Goal: Information Seeking & Learning: Learn about a topic

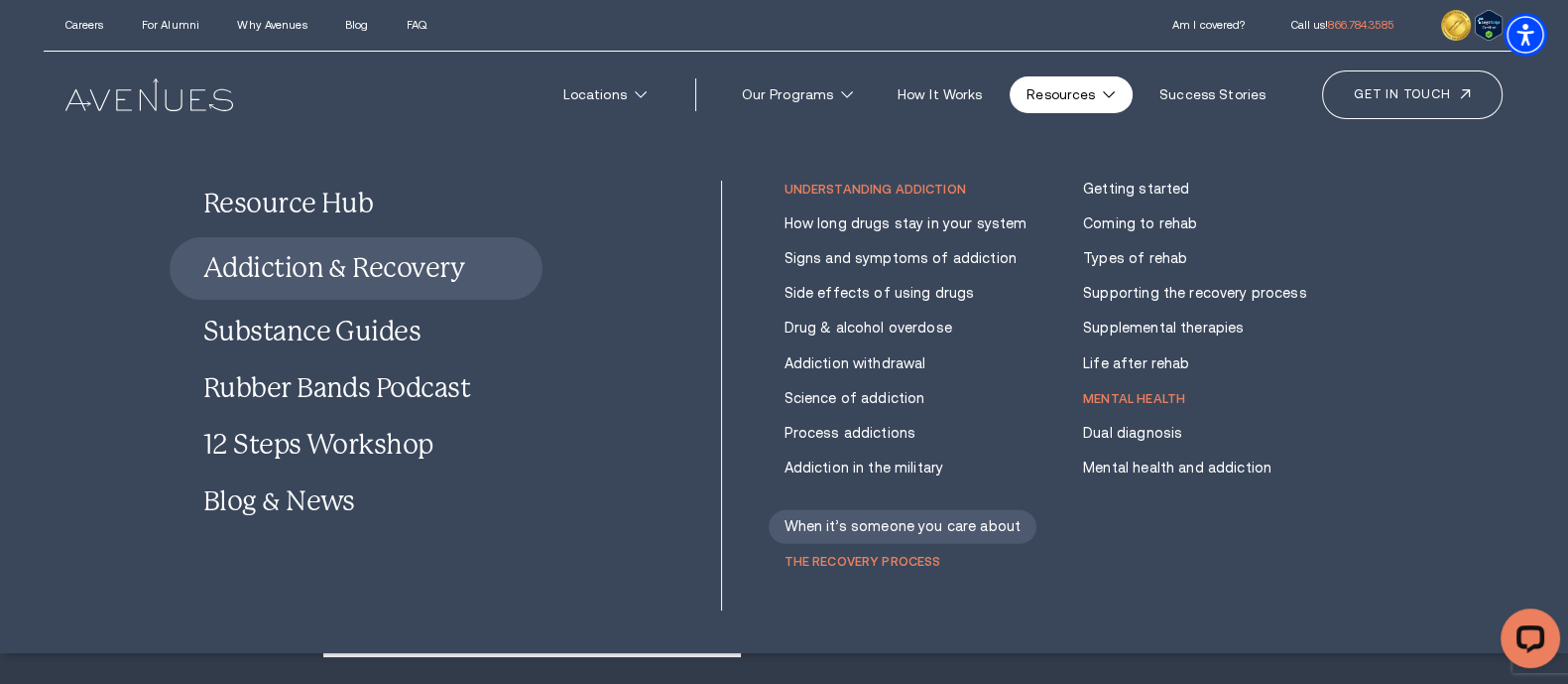
click at [430, 276] on link "Addiction & Recovery" at bounding box center [355, 268] width 373 height 63
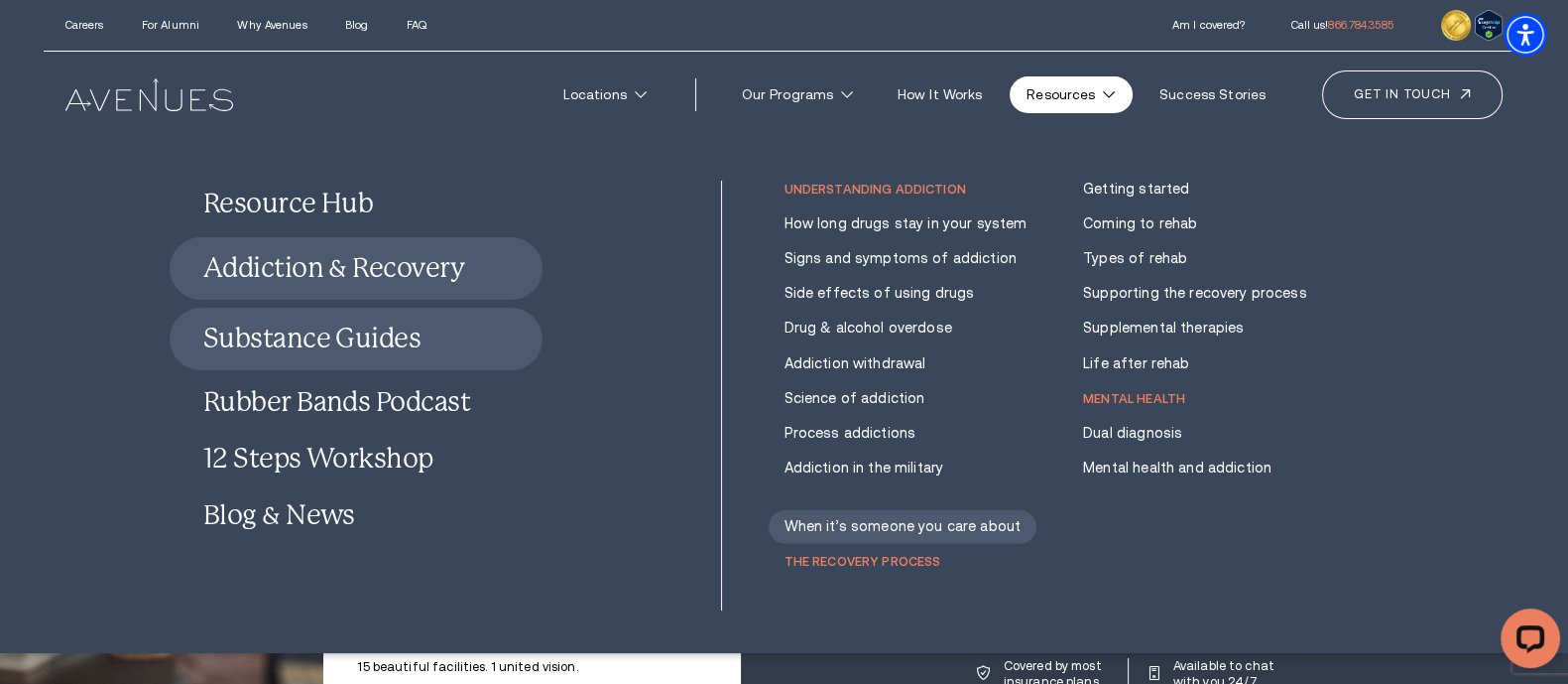
click at [382, 324] on link "Substance Guides" at bounding box center [355, 339] width 373 height 63
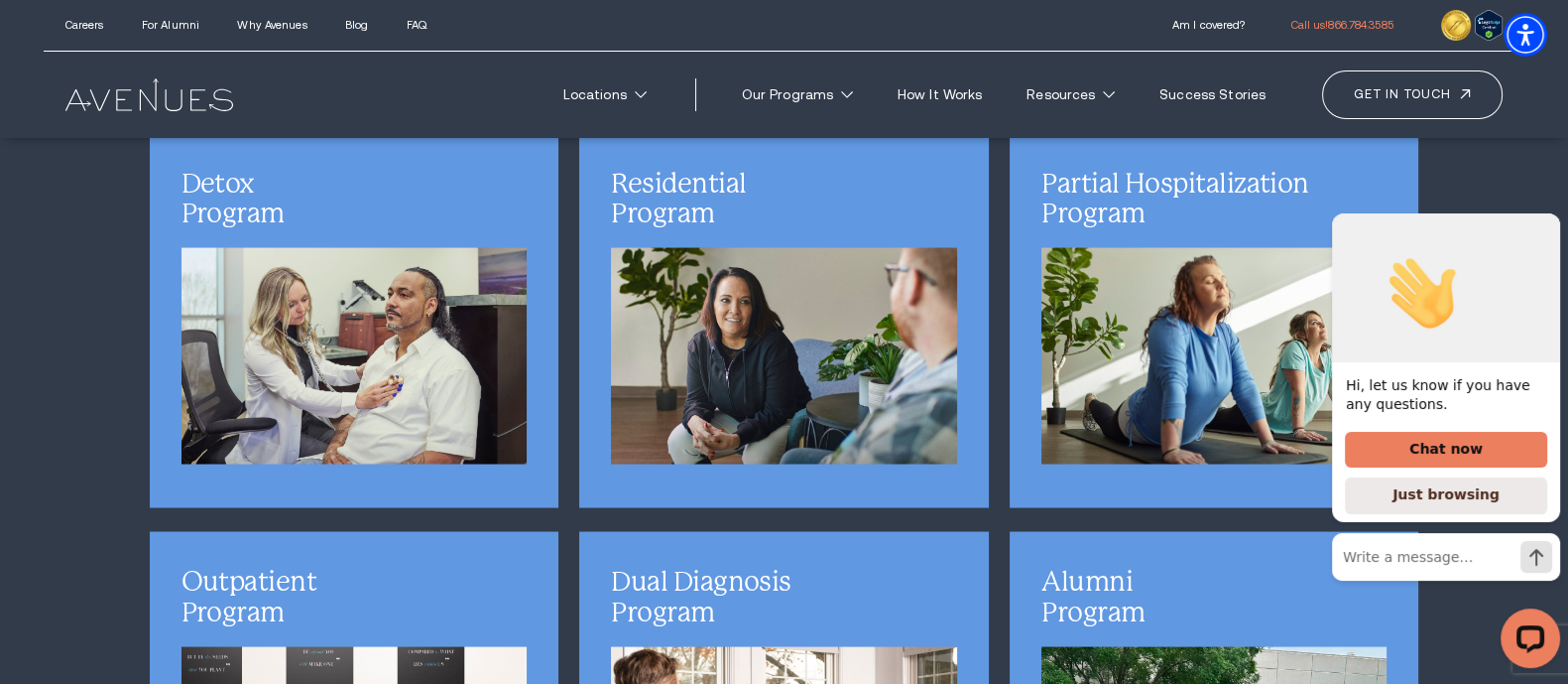
scroll to position [4714, 0]
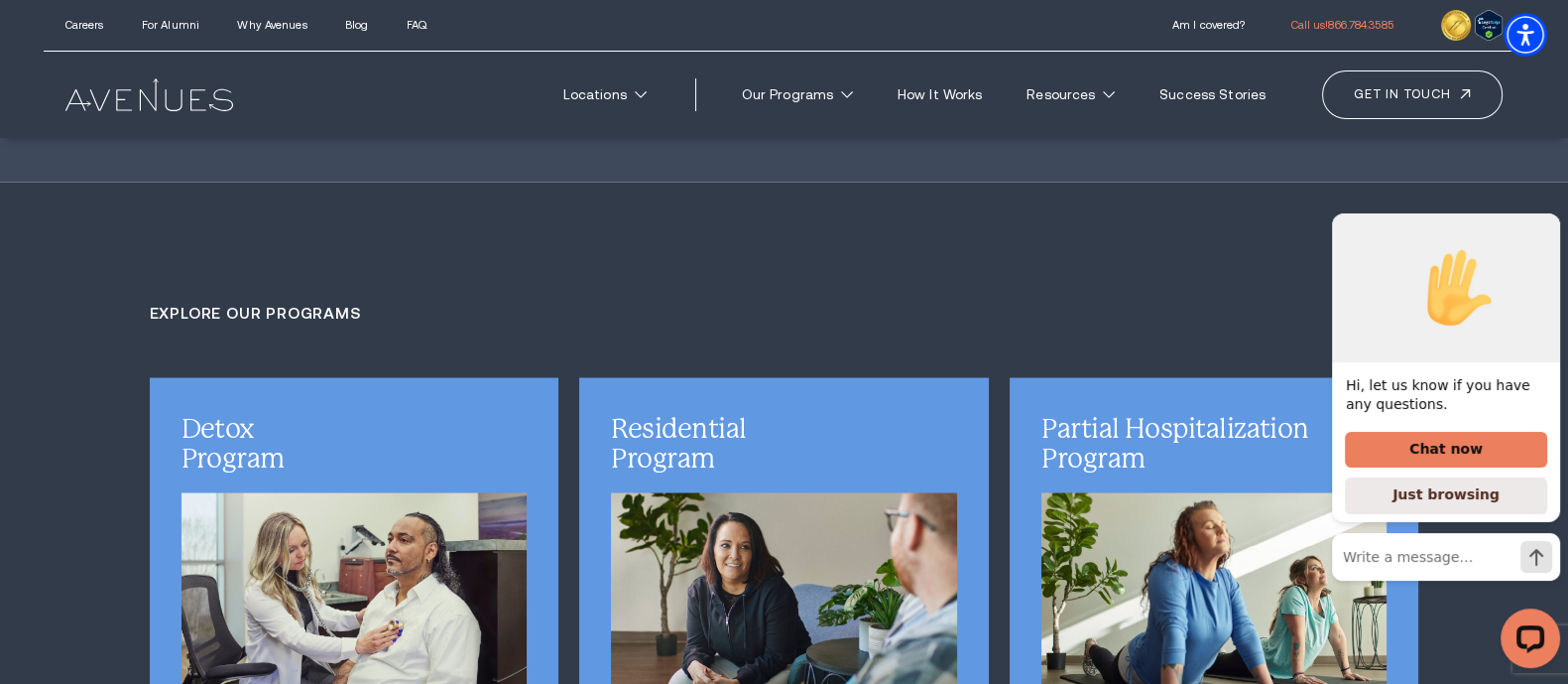
click at [1532, 236] on div "Hi, let us know if you have any questions. Chat now Just browsing" at bounding box center [1446, 392] width 228 height 415
click at [1552, 209] on icon "Hide greeting" at bounding box center [1548, 197] width 24 height 24
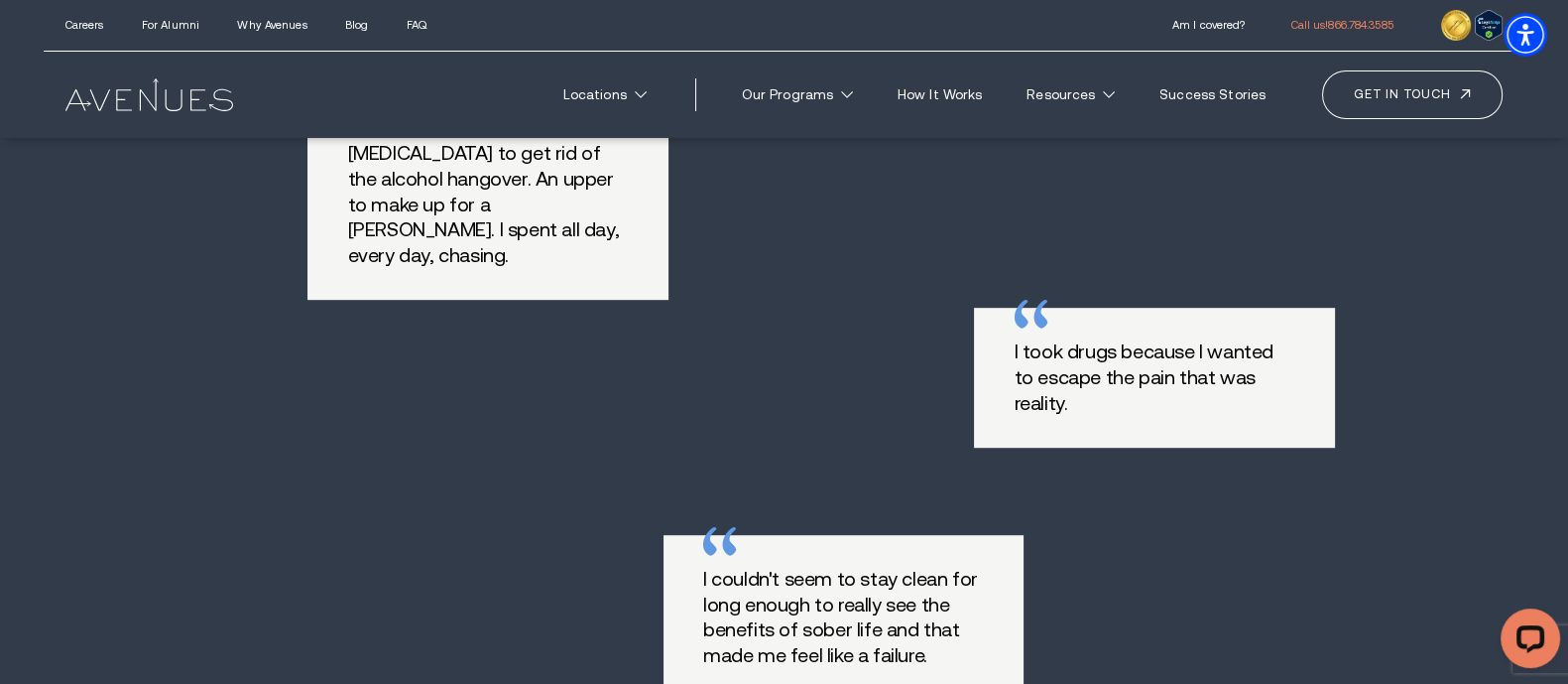
scroll to position [0, 0]
